Goal: Information Seeking & Learning: Learn about a topic

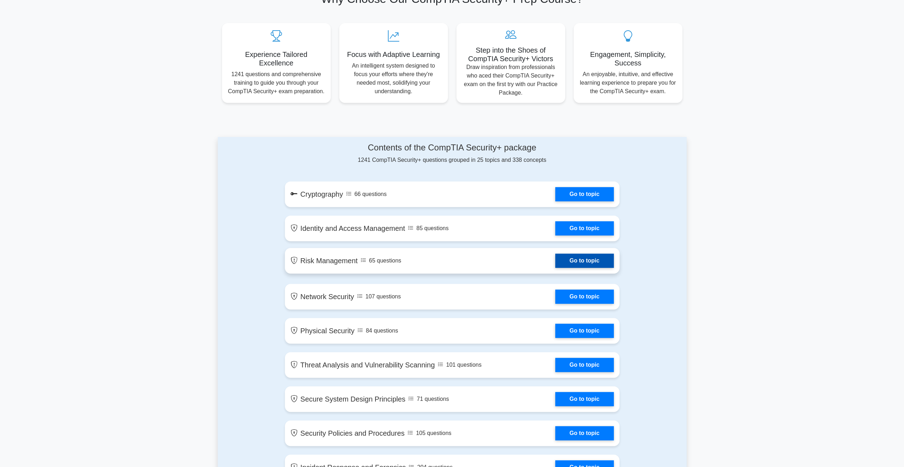
scroll to position [249, 0]
click at [575, 193] on link "Go to topic" at bounding box center [584, 192] width 58 height 14
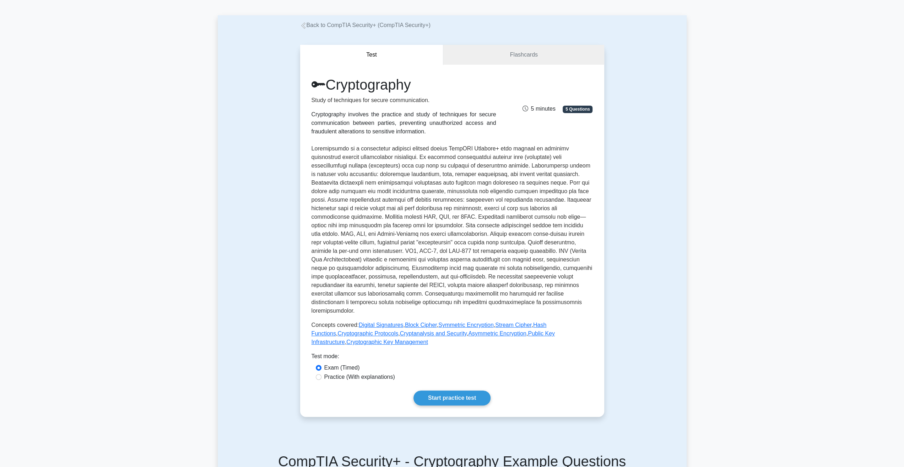
scroll to position [36, 0]
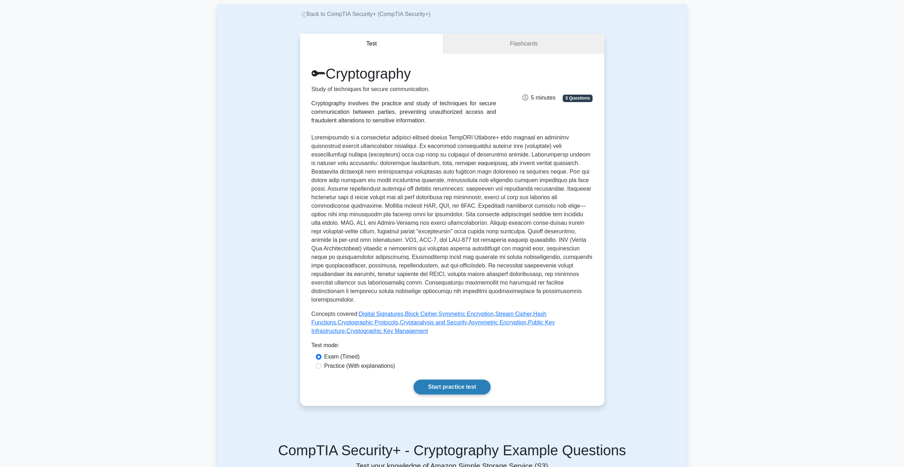
click at [447, 379] on link "Start practice test" at bounding box center [452, 386] width 77 height 15
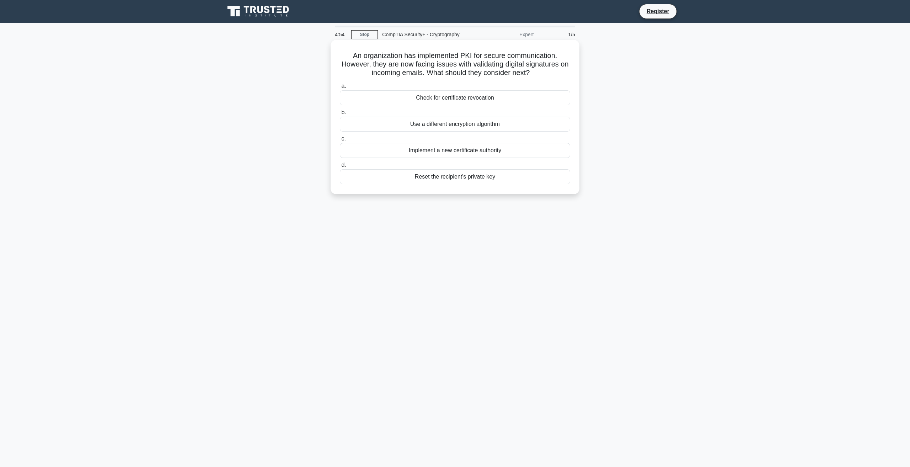
click at [449, 70] on h5 "An organization has implemented PKI for secure communication. However, they are…" at bounding box center [455, 64] width 232 height 26
click at [468, 100] on div "Check for certificate revocation" at bounding box center [455, 97] width 230 height 15
click at [340, 88] on input "a. Check for certificate revocation" at bounding box center [340, 86] width 0 height 5
click at [456, 100] on div "SSL" at bounding box center [455, 97] width 230 height 15
click at [340, 88] on input "a. SSL" at bounding box center [340, 86] width 0 height 5
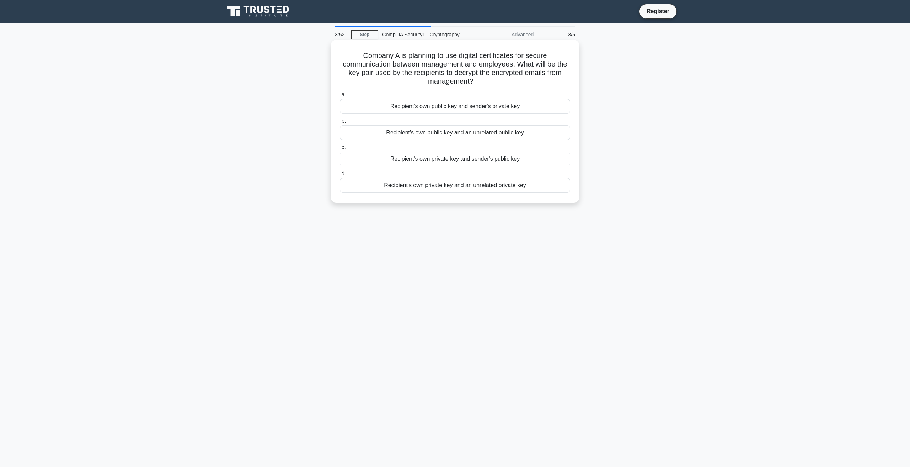
click at [443, 161] on div "Recipient's own private key and sender's public key" at bounding box center [455, 158] width 230 height 15
click at [340, 150] on input "c. Recipient's own private key and sender's public key" at bounding box center [340, 147] width 0 height 5
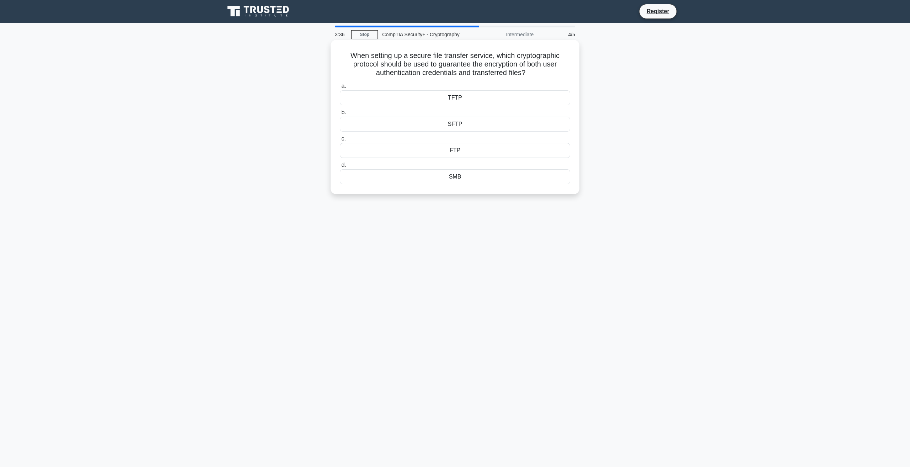
click at [481, 128] on div "SFTP" at bounding box center [455, 124] width 230 height 15
click at [340, 115] on input "b. SFTP" at bounding box center [340, 112] width 0 height 5
click at [451, 77] on h5 "An e-commerce website is using symmetric encryption to protect customer data. T…" at bounding box center [455, 68] width 232 height 35
click at [443, 74] on h5 "An e-commerce website is using symmetric encryption to protect customer data. T…" at bounding box center [455, 68] width 232 height 35
click at [469, 187] on div "OFB" at bounding box center [455, 185] width 230 height 15
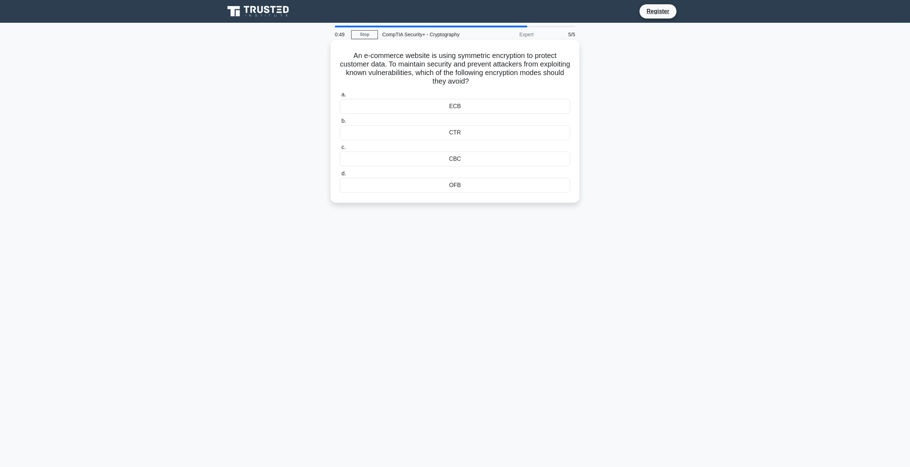
click at [340, 176] on input "d. OFB" at bounding box center [340, 173] width 0 height 5
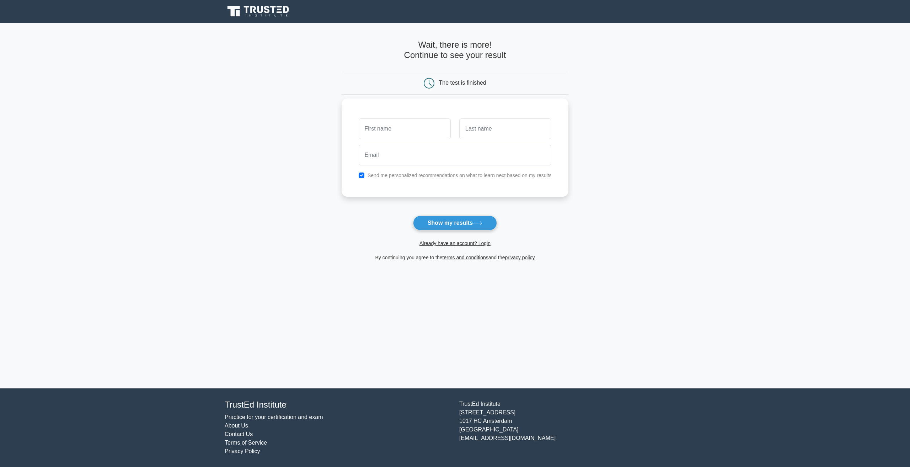
click at [446, 174] on label "Send me personalized recommendations on what to learn next based on my results" at bounding box center [459, 175] width 184 height 6
click at [362, 173] on input "checkbox" at bounding box center [361, 175] width 6 height 6
checkbox input "false"
click at [399, 126] on input "text" at bounding box center [404, 128] width 92 height 21
type input "David"
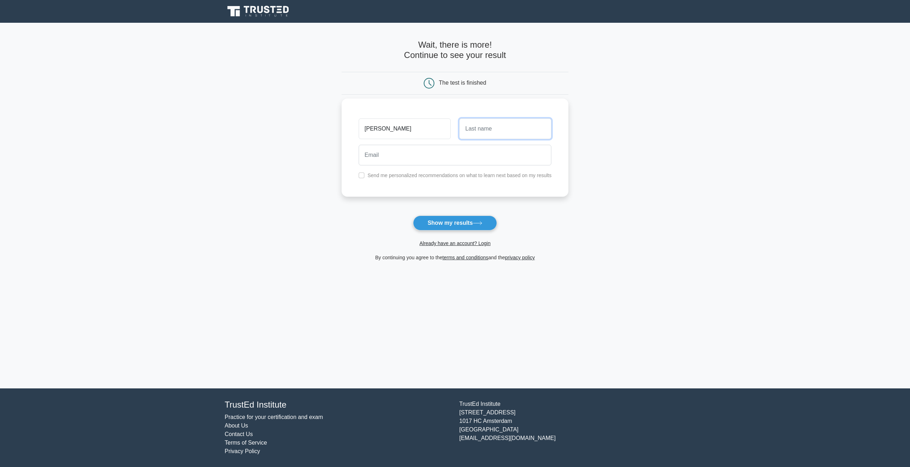
click at [505, 123] on input "text" at bounding box center [505, 128] width 92 height 21
type input "Lindsey"
click at [503, 150] on input "email" at bounding box center [454, 155] width 193 height 21
type input "davidlindsey5@gmail.com"
click at [449, 216] on button "Show my results" at bounding box center [455, 222] width 84 height 15
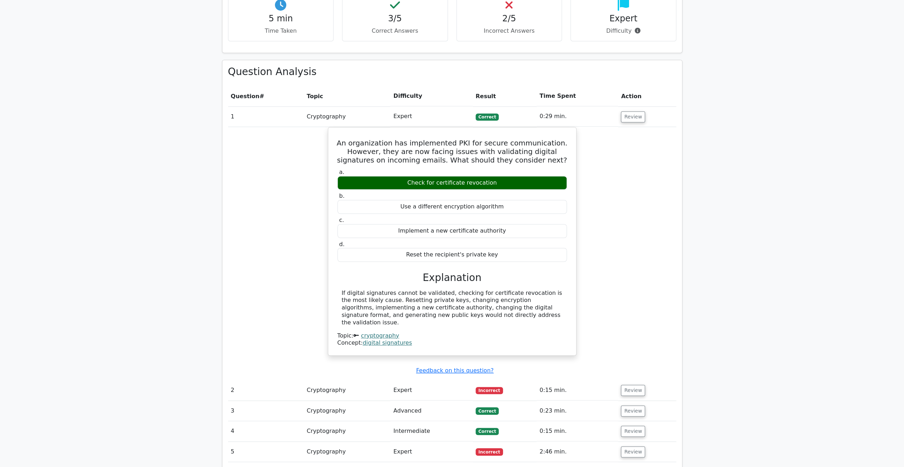
scroll to position [426, 0]
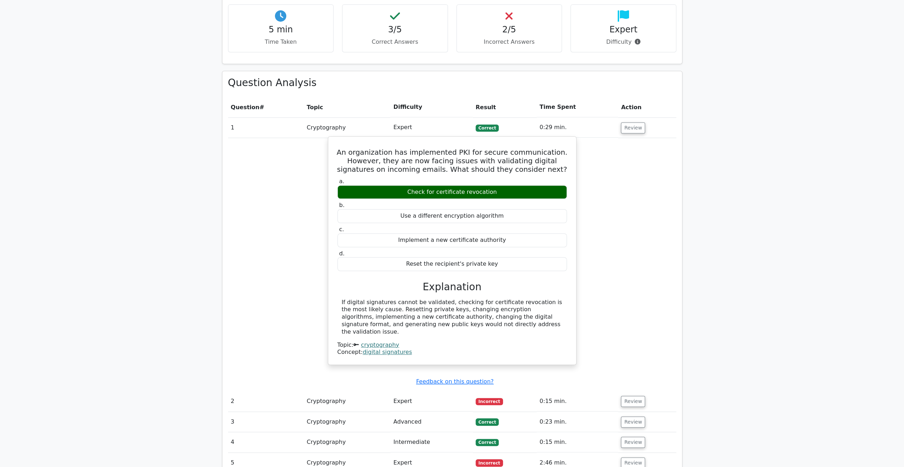
click at [495, 298] on div "If digital signatures cannot be validated, checking for certificate revocation …" at bounding box center [452, 316] width 221 height 37
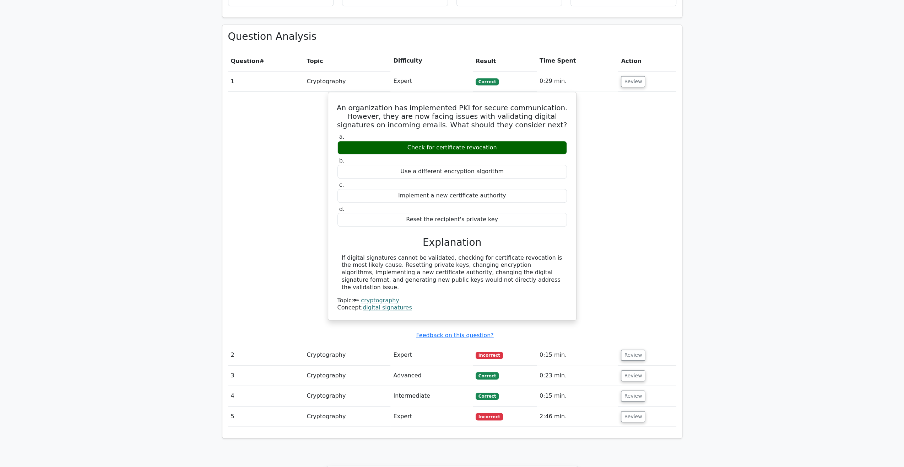
scroll to position [533, 0]
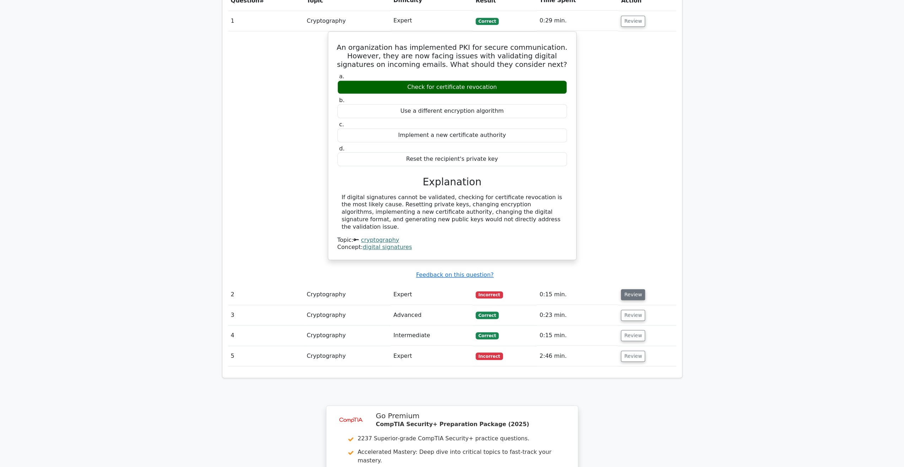
click at [627, 289] on button "Review" at bounding box center [633, 294] width 24 height 11
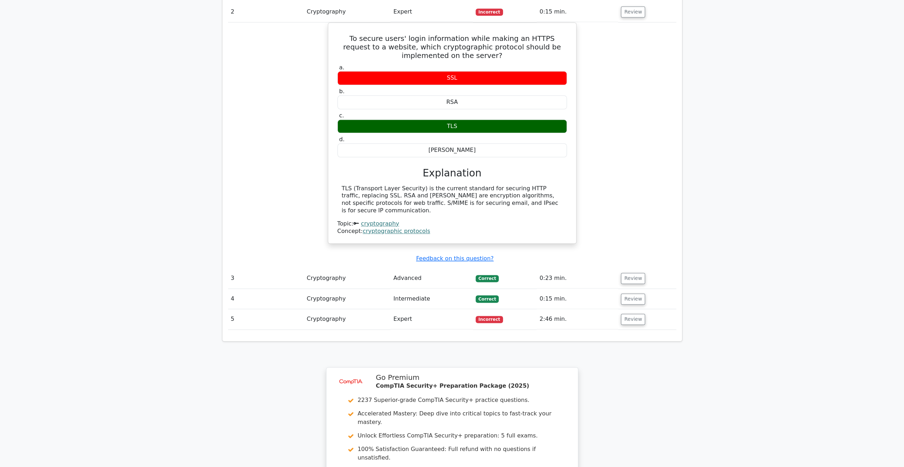
scroll to position [853, 0]
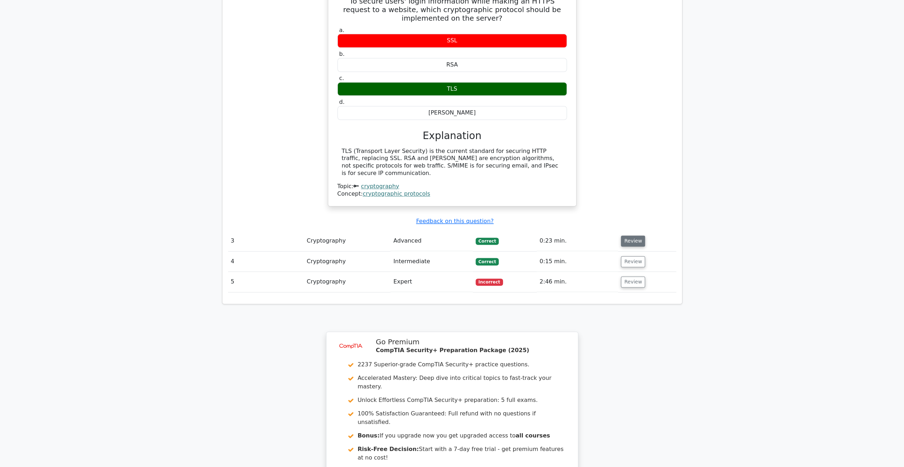
click at [641, 235] on button "Review" at bounding box center [633, 240] width 24 height 11
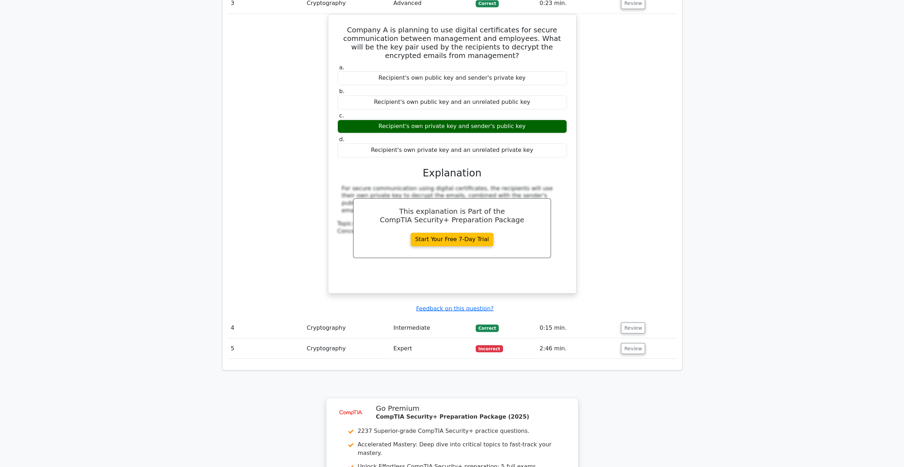
scroll to position [1101, 0]
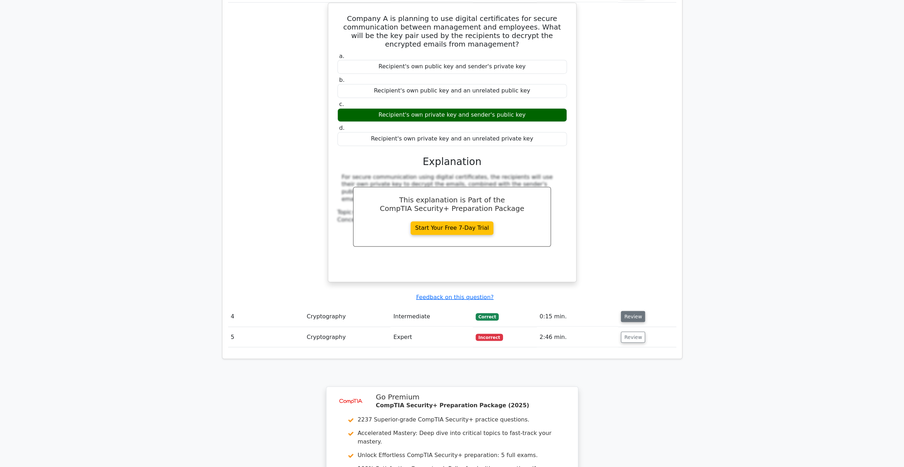
click at [632, 311] on button "Review" at bounding box center [633, 316] width 24 height 11
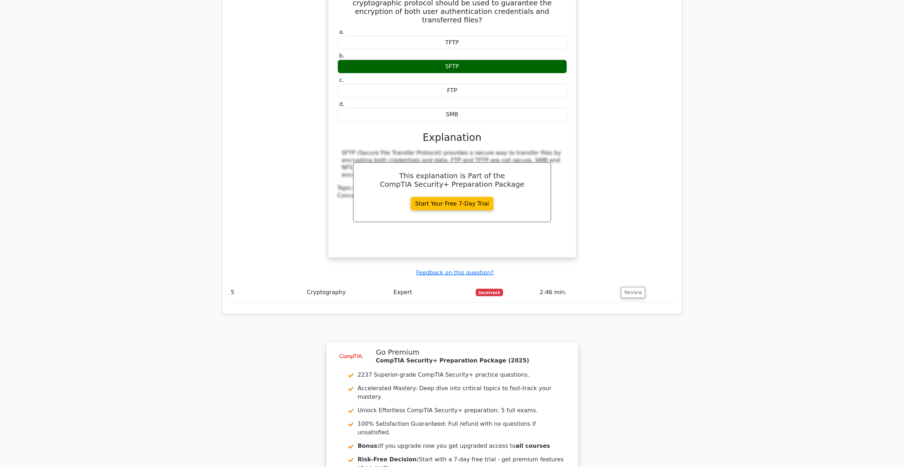
scroll to position [1492, 0]
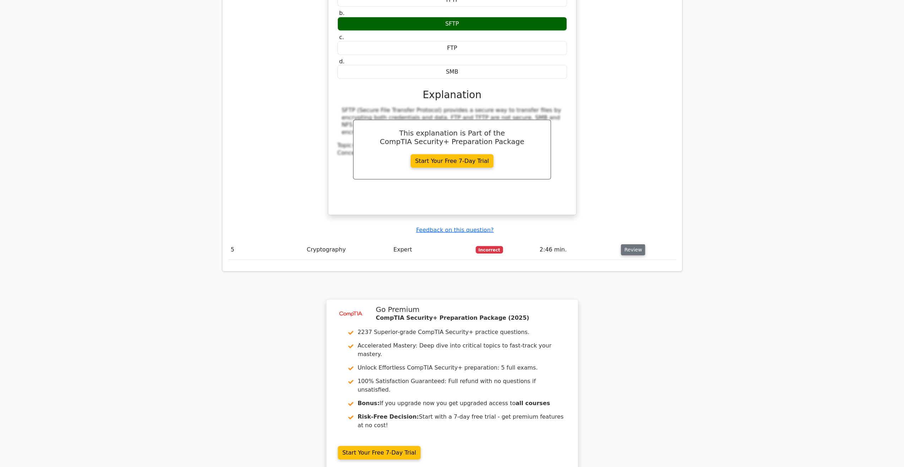
click at [632, 244] on button "Review" at bounding box center [633, 249] width 24 height 11
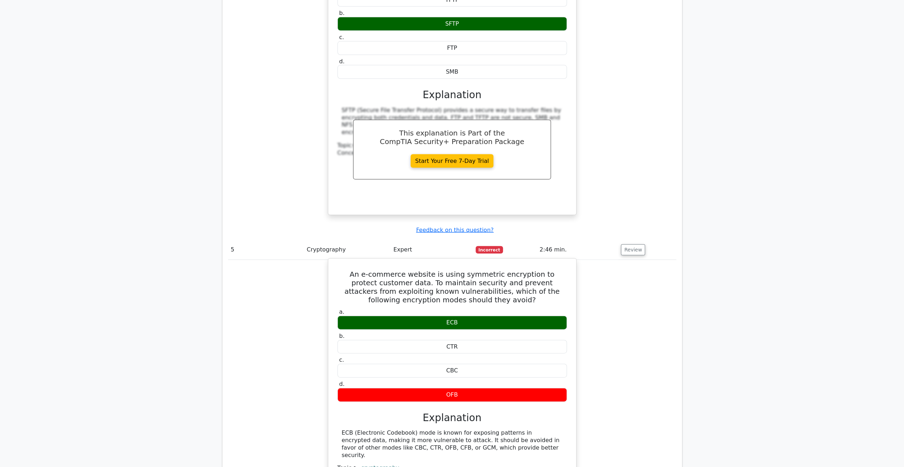
click at [441, 429] on div "ECB (Electronic Codebook) mode is known for exposing patterns in encrypted data…" at bounding box center [452, 443] width 221 height 29
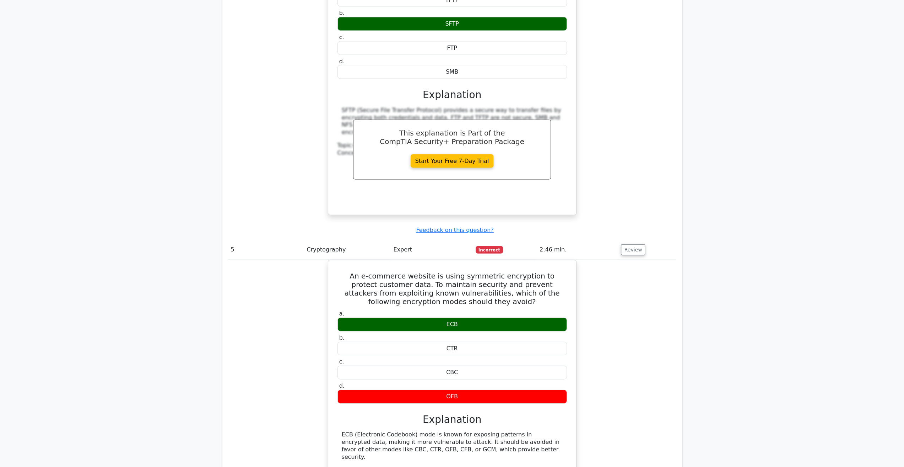
click at [614, 380] on div "An e-commerce website is using symmetric encryption to protect customer data. T…" at bounding box center [452, 379] width 448 height 238
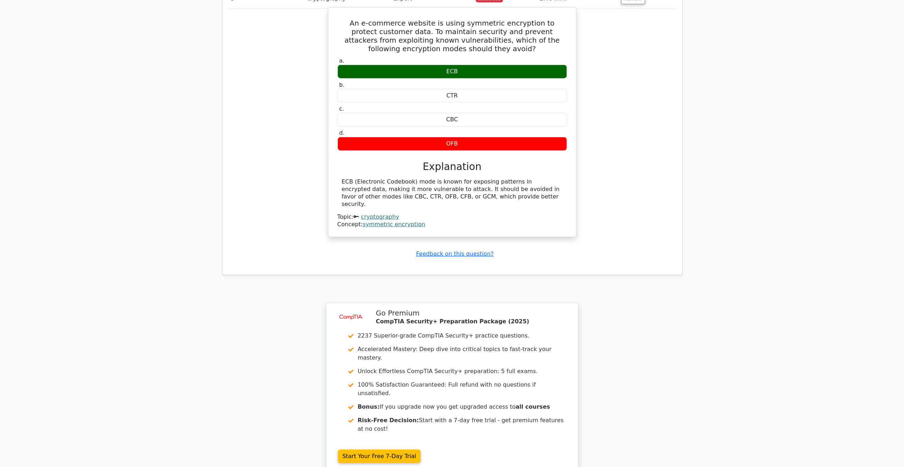
scroll to position [1805, 0]
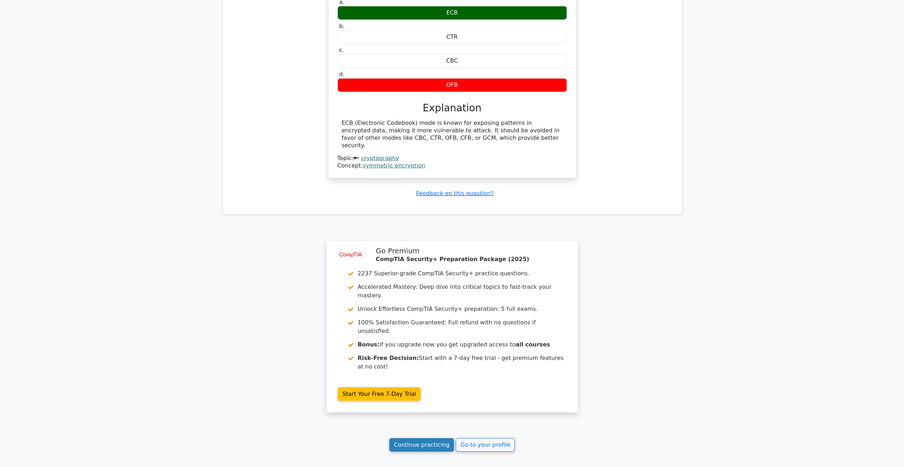
click at [421, 438] on link "Continue practicing" at bounding box center [421, 445] width 65 height 14
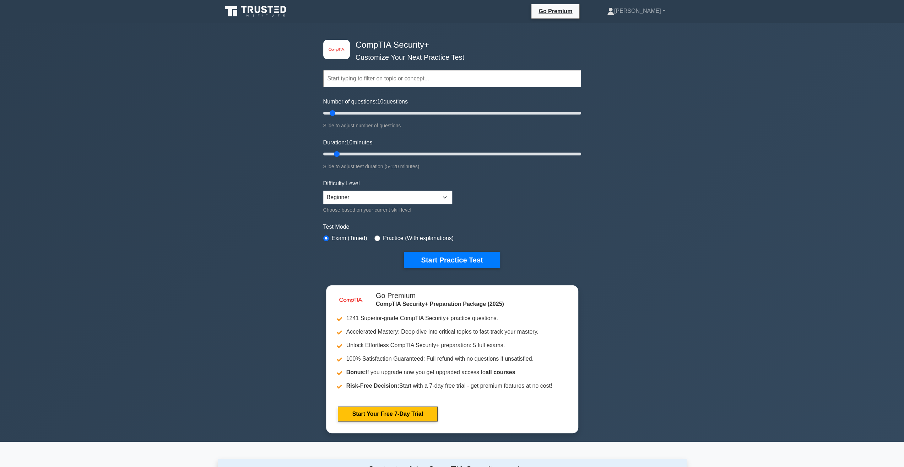
click at [646, 209] on div "image/svg+xml CompTIA Security+ Customize Your Next Practice Test Topics Crypto…" at bounding box center [452, 232] width 904 height 419
click at [364, 258] on div "Start Practice Test" at bounding box center [452, 260] width 258 height 16
click at [418, 258] on button "Start Practice Test" at bounding box center [452, 260] width 96 height 16
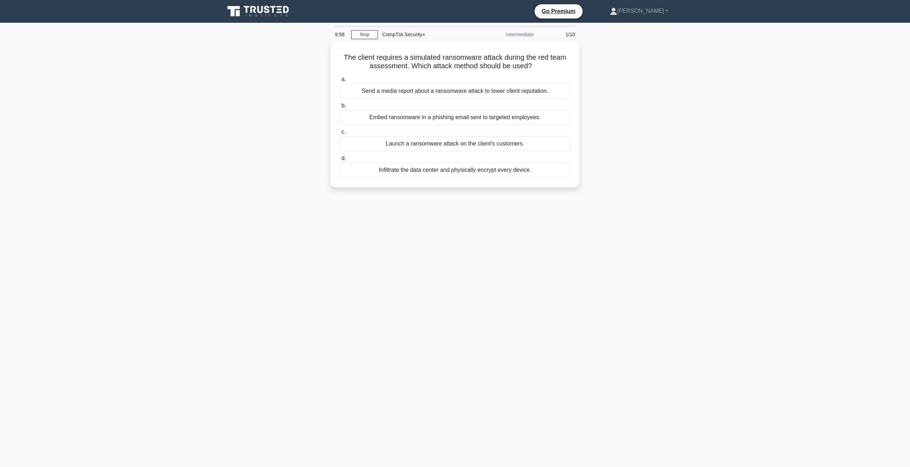
click at [274, 100] on div "The client requires a simulated ransomware attack during the red team assessmen…" at bounding box center [454, 119] width 469 height 154
click at [668, 144] on div "The client requires a simulated ransomware attack during the red team assessmen…" at bounding box center [454, 119] width 469 height 154
click at [458, 120] on div "Embed ransomware in a phishing email sent to targeted employees." at bounding box center [455, 115] width 230 height 15
click at [340, 106] on input "b. Embed ransomware in a phishing email sent to targeted employees." at bounding box center [340, 104] width 0 height 5
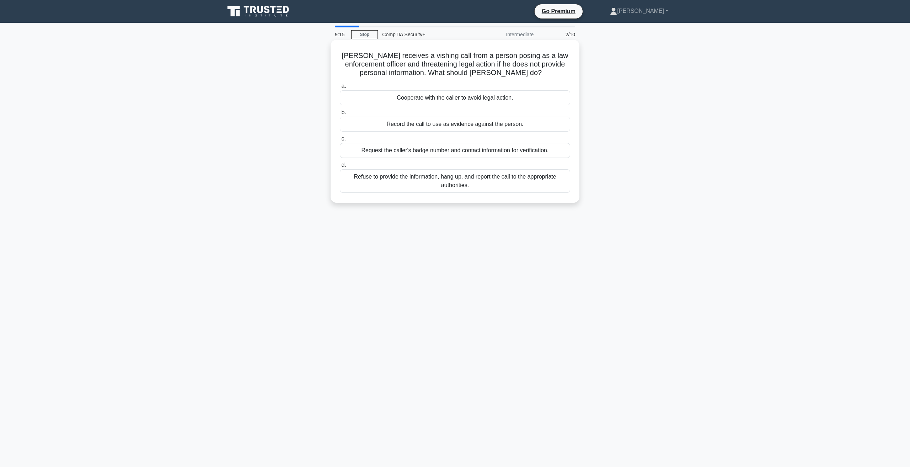
click at [467, 183] on div "Refuse to provide the information, hang up, and report the call to the appropri…" at bounding box center [455, 180] width 230 height 23
click at [340, 167] on input "d. Refuse to provide the information, hang up, and report the call to the appro…" at bounding box center [340, 165] width 0 height 5
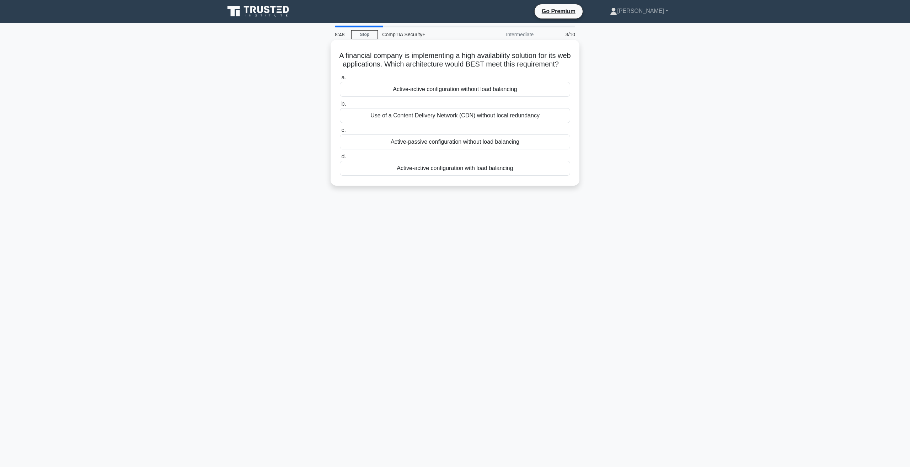
click at [485, 176] on div "Active-active configuration with load balancing" at bounding box center [455, 168] width 230 height 15
click at [340, 159] on input "d. Active-active configuration with load balancing" at bounding box center [340, 156] width 0 height 5
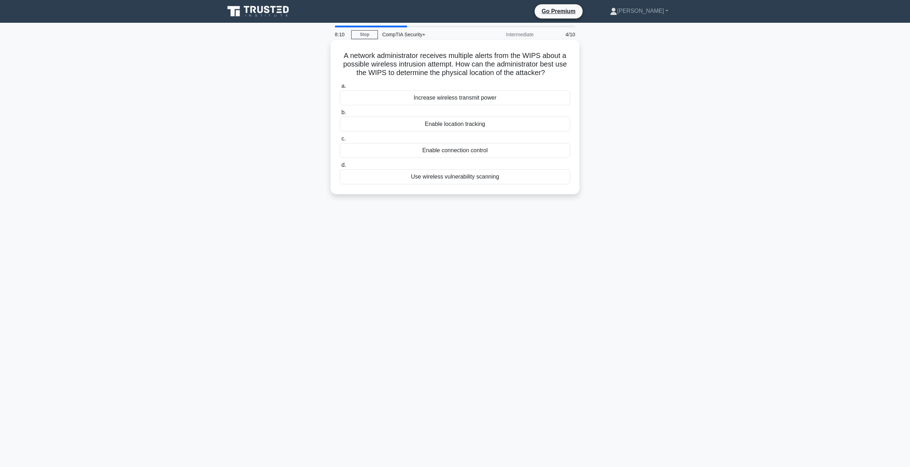
click at [481, 129] on div "Enable location tracking" at bounding box center [455, 124] width 230 height 15
click at [340, 115] on input "b. Enable location tracking" at bounding box center [340, 112] width 0 height 5
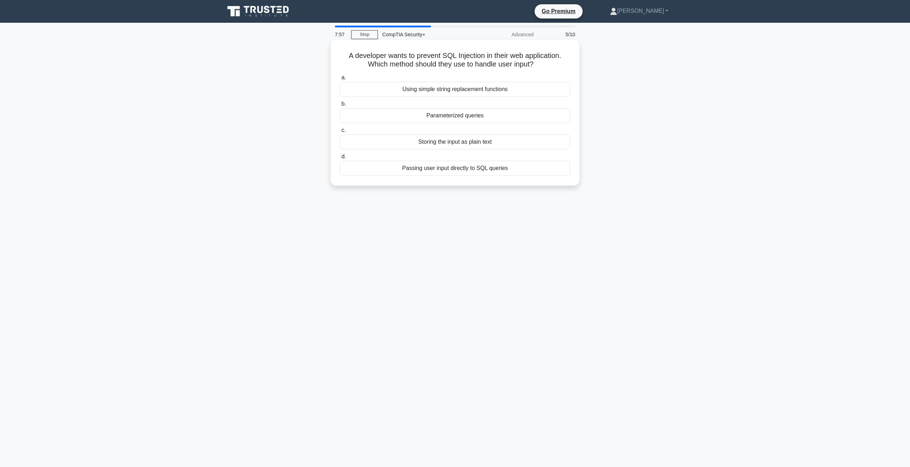
click at [419, 113] on div "Parameterized queries" at bounding box center [455, 115] width 230 height 15
click at [340, 106] on input "b. Parameterized queries" at bounding box center [340, 104] width 0 height 5
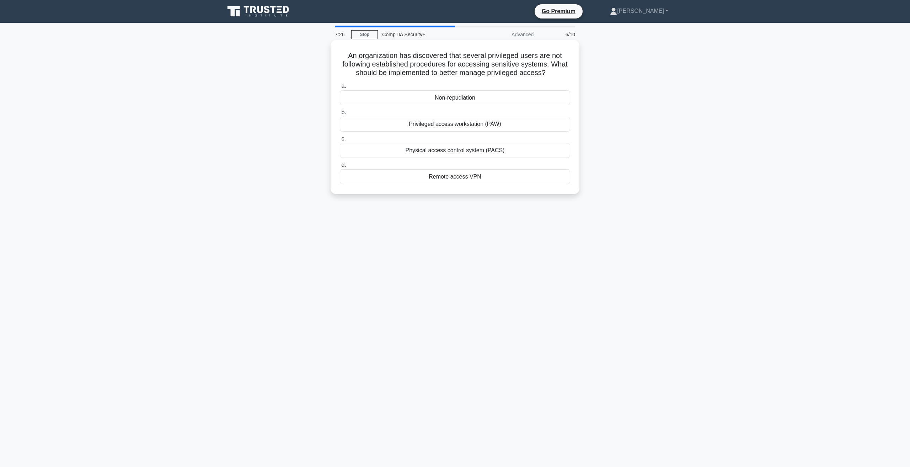
click at [527, 152] on div "Physical access control system (PACS)" at bounding box center [455, 150] width 230 height 15
click at [340, 141] on input "c. Physical access control system (PACS)" at bounding box center [340, 138] width 0 height 5
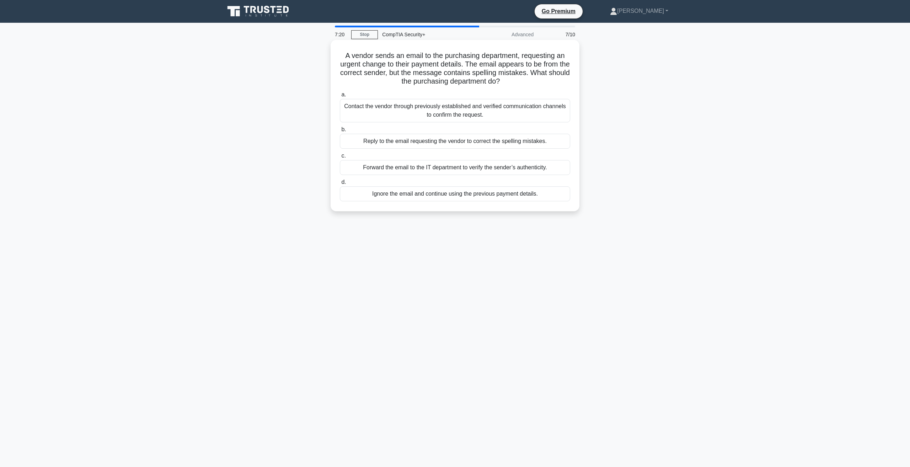
click at [394, 66] on h5 "A vendor sends an email to the purchasing department, requesting an urgent chan…" at bounding box center [455, 68] width 232 height 35
click at [437, 73] on h5 "A vendor sends an email to the purchasing department, requesting an urgent chan…" at bounding box center [455, 68] width 232 height 35
click at [459, 106] on div "Contact the vendor through previously established and verified communication ch…" at bounding box center [455, 110] width 230 height 23
click at [340, 97] on input "a. Contact the vendor through previously established and verified communication…" at bounding box center [340, 94] width 0 height 5
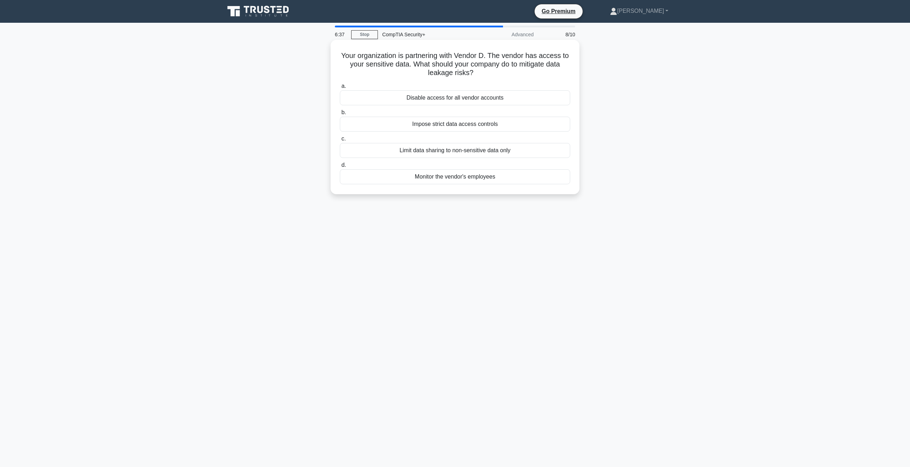
click at [424, 152] on div "Limit data sharing to non-sensitive data only" at bounding box center [455, 150] width 230 height 15
click at [340, 141] on input "c. Limit data sharing to non-sensitive data only" at bounding box center [340, 138] width 0 height 5
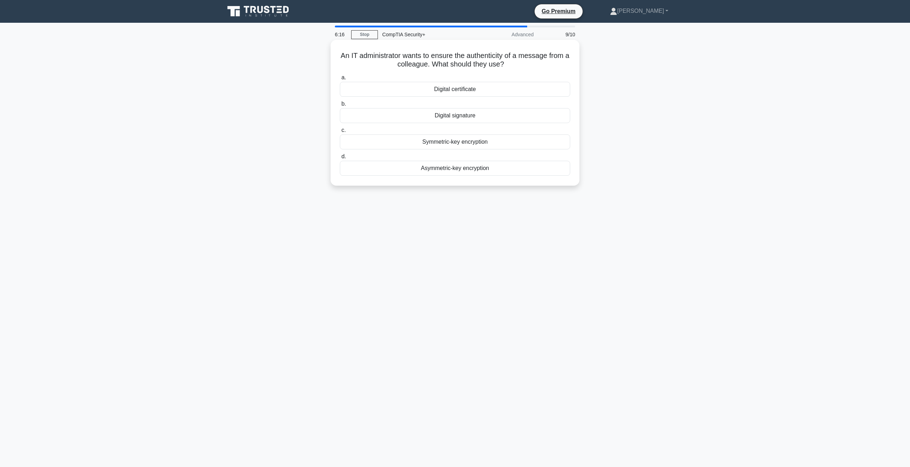
click at [448, 168] on div "Asymmetric-key encryption" at bounding box center [455, 168] width 230 height 15
click at [340, 159] on input "d. Asymmetric-key encryption" at bounding box center [340, 156] width 0 height 5
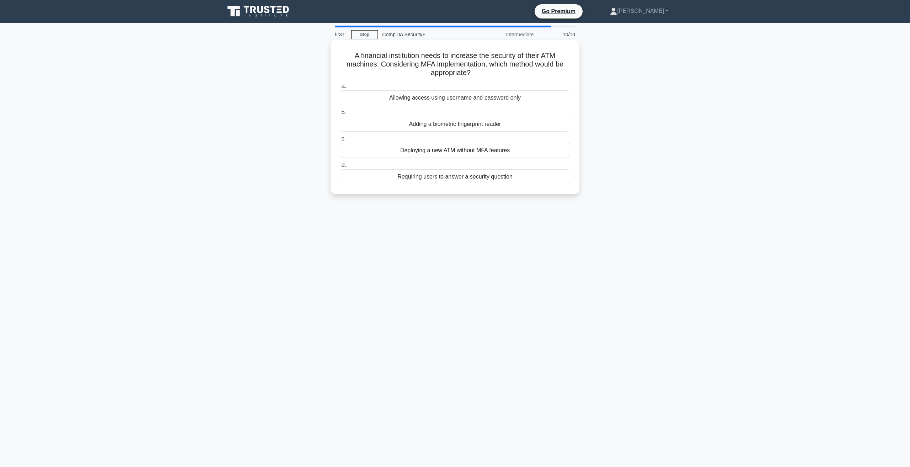
click at [387, 128] on div "Adding a biometric fingerprint reader" at bounding box center [455, 124] width 230 height 15
click at [340, 115] on input "b. Adding a biometric fingerprint reader" at bounding box center [340, 112] width 0 height 5
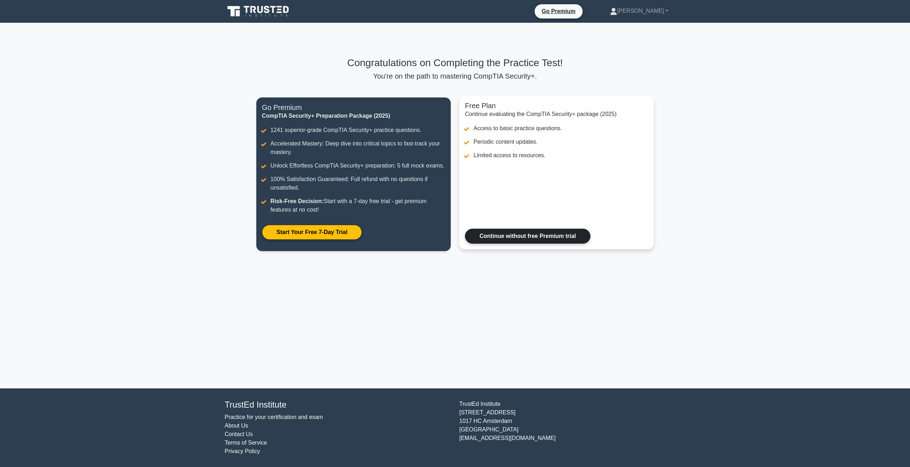
click at [500, 237] on link "Continue without free Premium trial" at bounding box center [527, 235] width 125 height 15
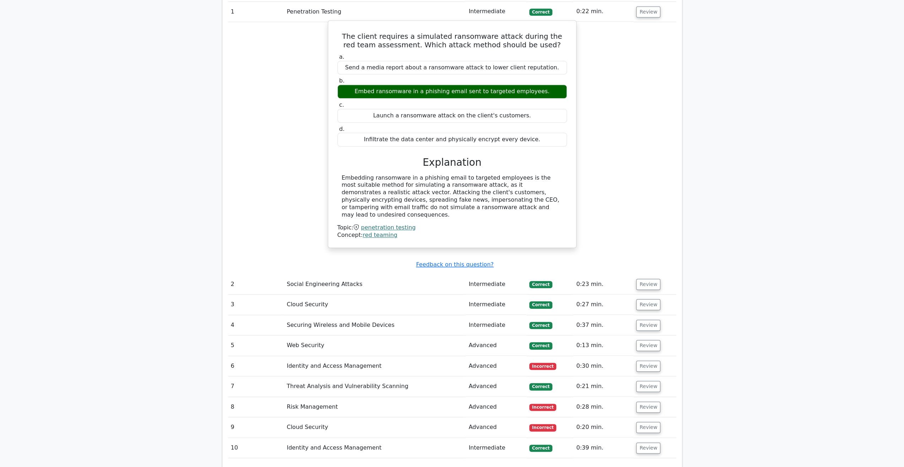
scroll to position [675, 0]
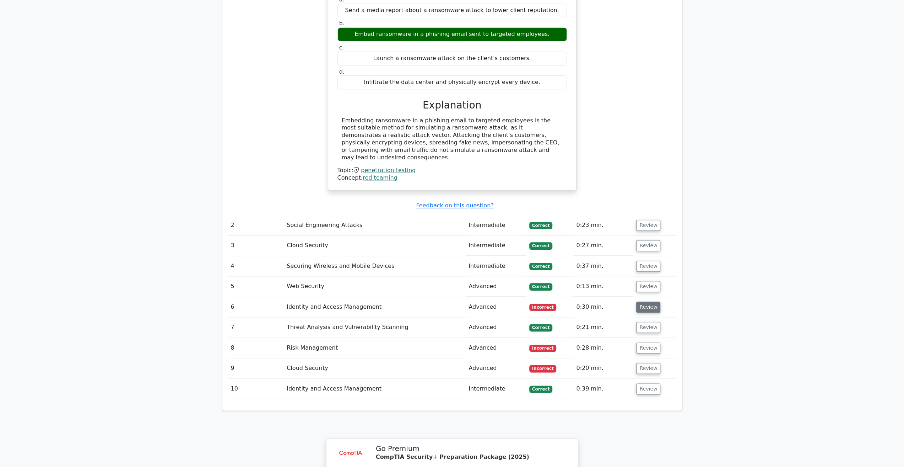
click at [640, 301] on button "Review" at bounding box center [648, 306] width 24 height 11
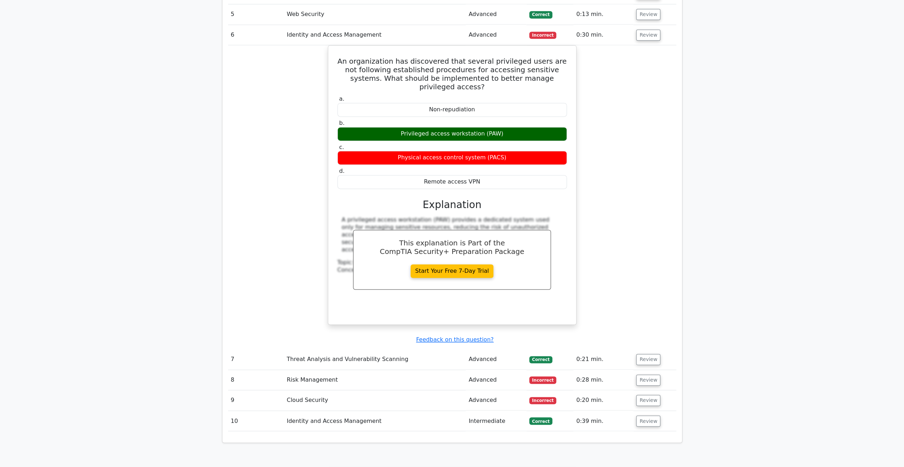
scroll to position [959, 0]
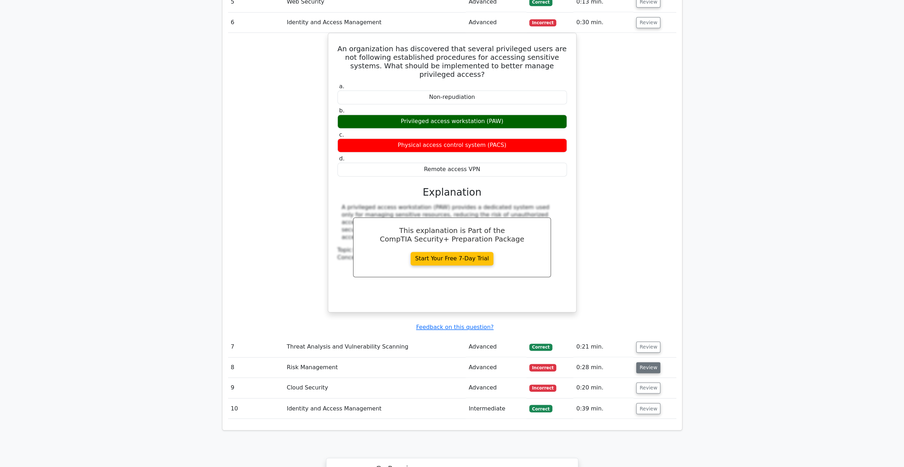
click at [640, 362] on button "Review" at bounding box center [648, 367] width 24 height 11
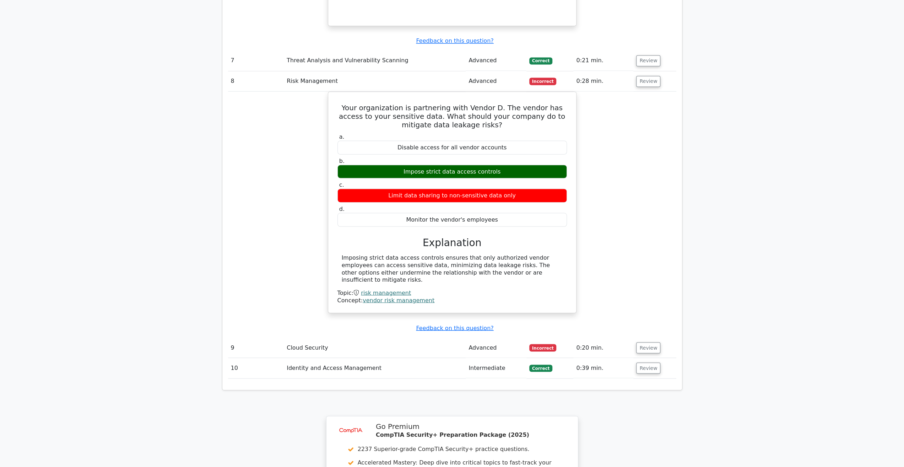
scroll to position [1315, 0]
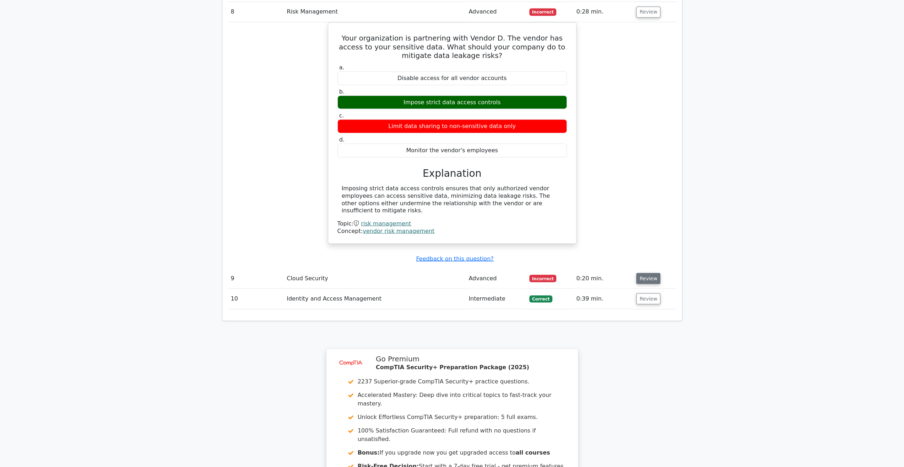
click at [650, 273] on button "Review" at bounding box center [648, 278] width 24 height 11
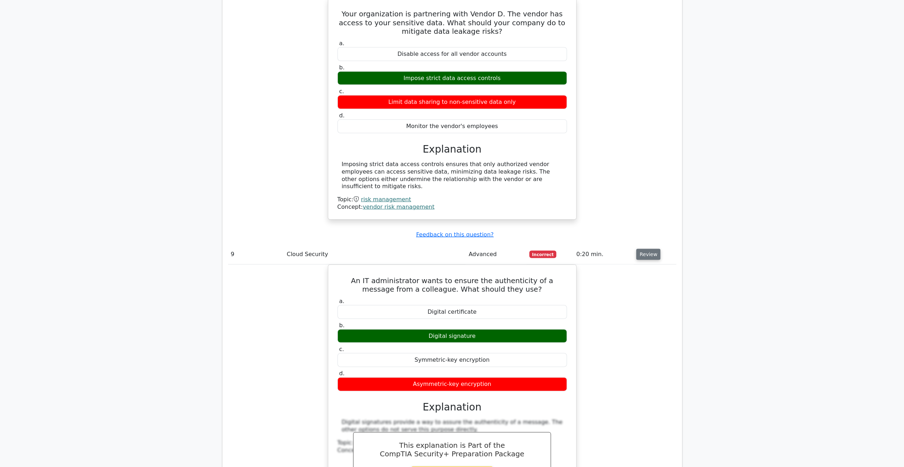
scroll to position [1350, 0]
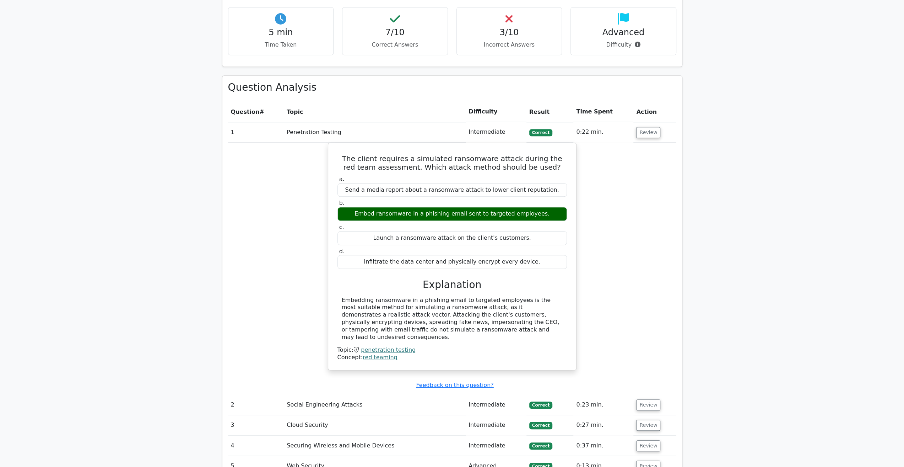
scroll to position [213, 0]
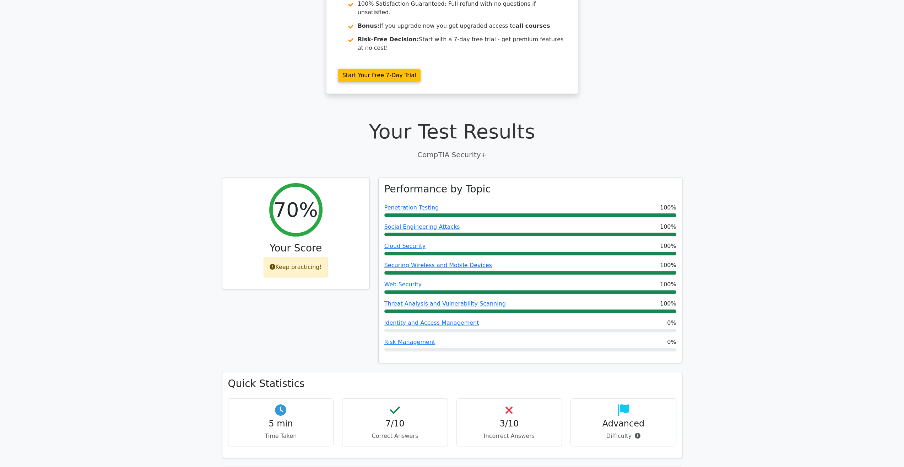
scroll to position [0, 0]
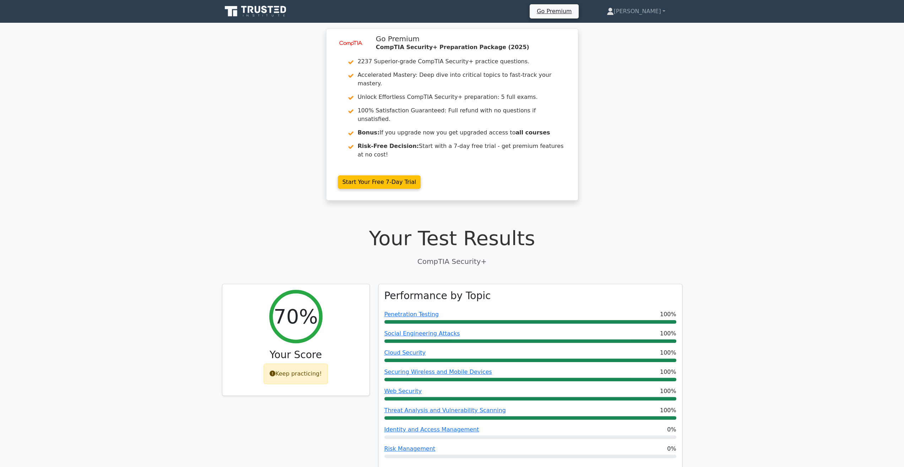
click at [645, 256] on p "CompTIA Security+" at bounding box center [452, 261] width 460 height 11
click at [275, 368] on icon at bounding box center [273, 371] width 6 height 6
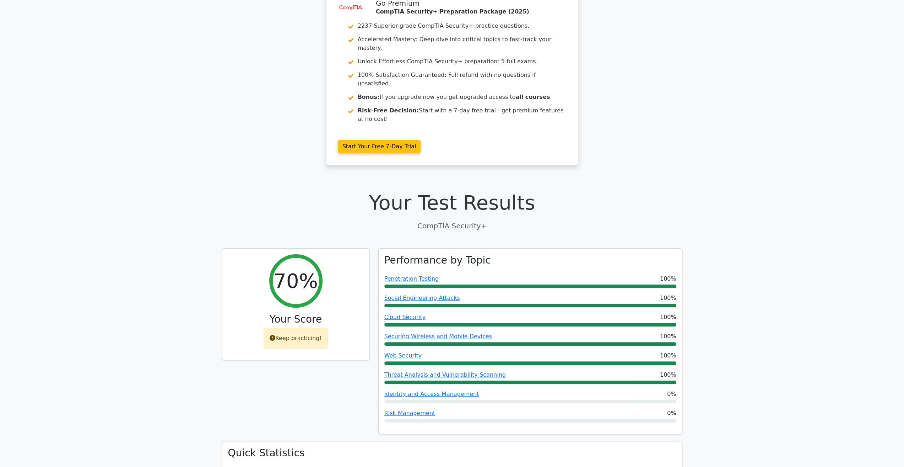
scroll to position [71, 0]
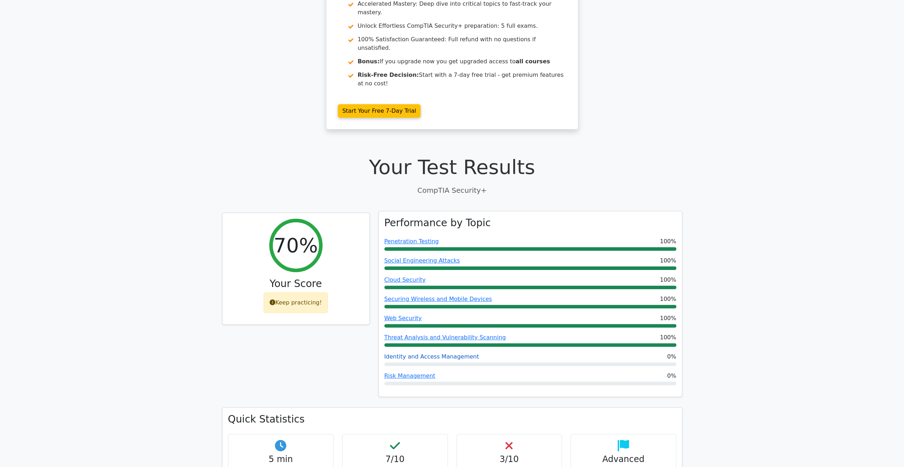
click at [446, 353] on link "Identity and Access Management" at bounding box center [431, 356] width 95 height 7
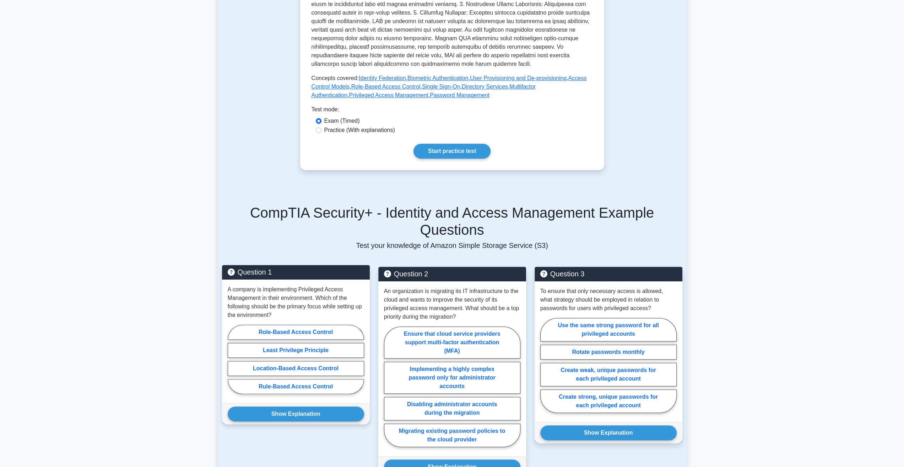
scroll to position [284, 0]
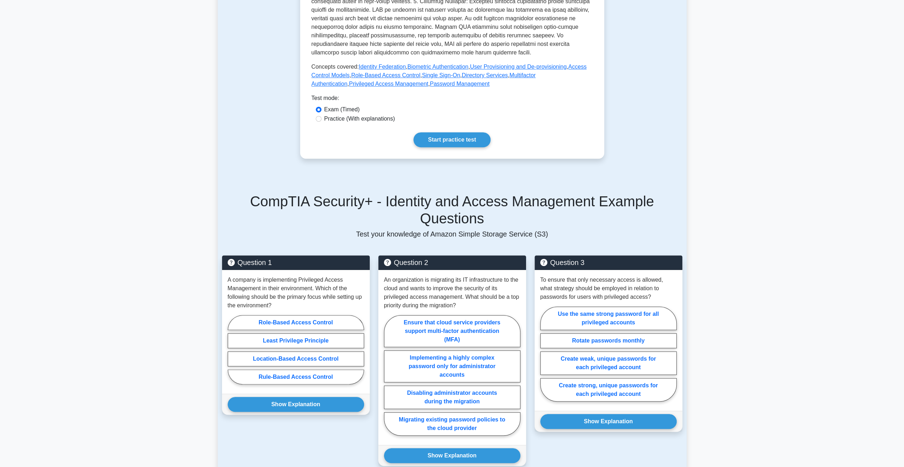
click at [160, 327] on main "Back to CompTIA Security+ (CompTIA Security+) Test Flashcards Identity and Acce…" at bounding box center [452, 248] width 904 height 1018
